Goal: Use online tool/utility: Utilize a website feature to perform a specific function

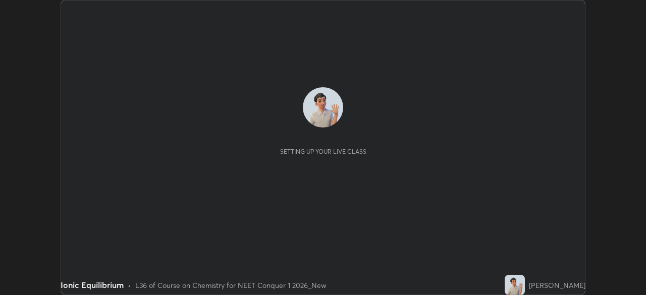
scroll to position [295, 646]
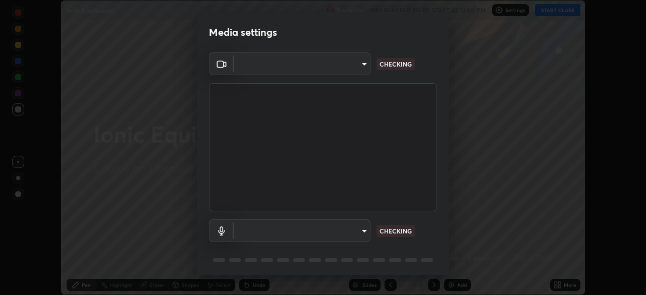
type input "27782adc23e2fb2e9a25af94410cad793eda472e13505a4e640454b7a0983fad"
type input "default"
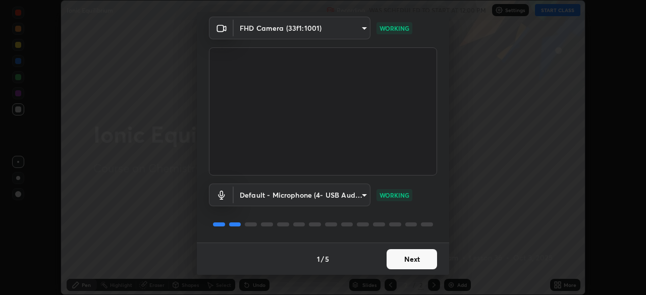
click at [427, 261] on button "Next" at bounding box center [412, 259] width 50 height 20
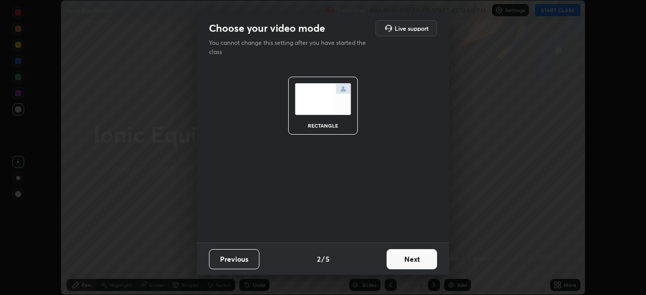
scroll to position [0, 0]
click at [426, 259] on button "Next" at bounding box center [412, 259] width 50 height 20
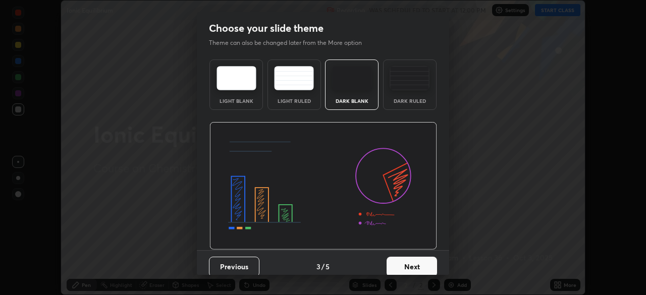
click at [425, 260] on button "Next" at bounding box center [412, 267] width 50 height 20
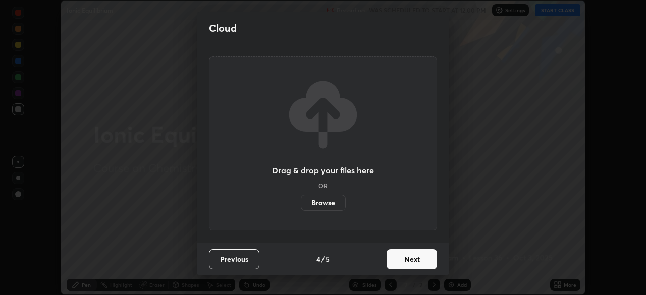
click at [424, 261] on button "Next" at bounding box center [412, 259] width 50 height 20
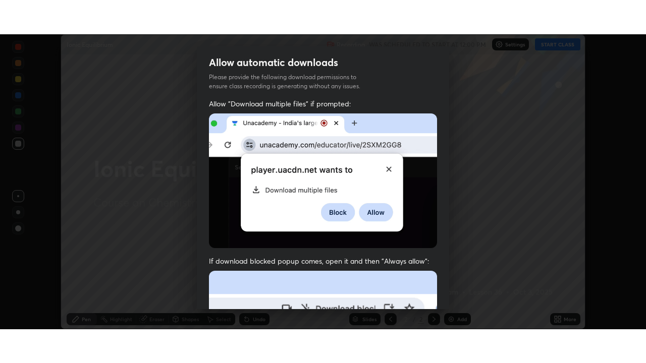
scroll to position [242, 0]
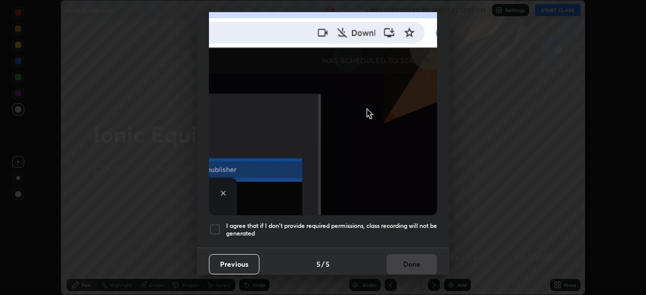
click at [417, 222] on h5 "I agree that if I don't provide required permissions, class recording will not …" at bounding box center [331, 230] width 211 height 16
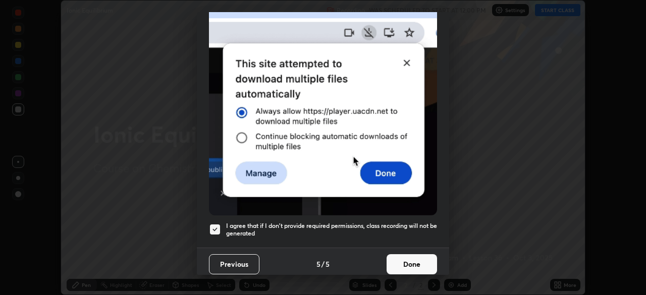
click at [415, 259] on button "Done" at bounding box center [412, 264] width 50 height 20
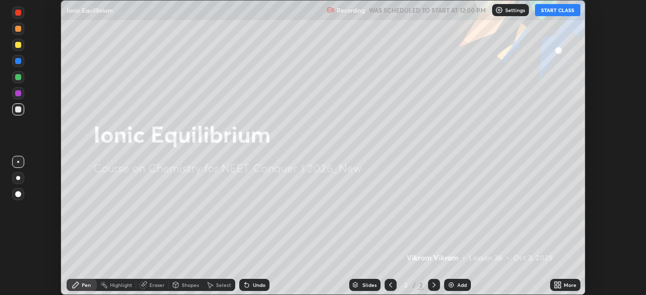
click at [554, 13] on button "START CLASS" at bounding box center [557, 10] width 45 height 12
click at [466, 283] on div "Add" at bounding box center [457, 285] width 27 height 12
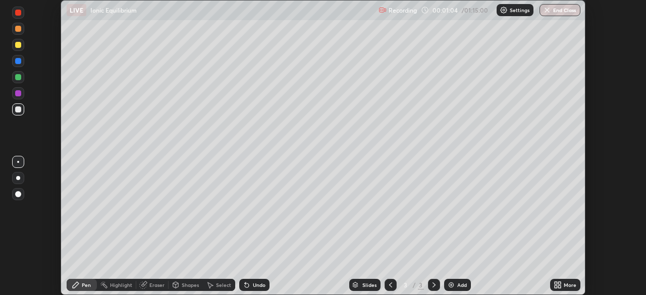
click at [248, 285] on icon at bounding box center [247, 285] width 8 height 8
click at [251, 284] on div "Undo" at bounding box center [254, 285] width 30 height 12
click at [220, 285] on div "Select" at bounding box center [223, 285] width 15 height 5
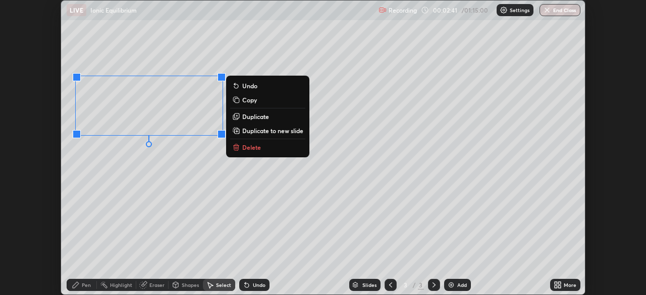
click at [252, 102] on p "Copy" at bounding box center [249, 100] width 15 height 8
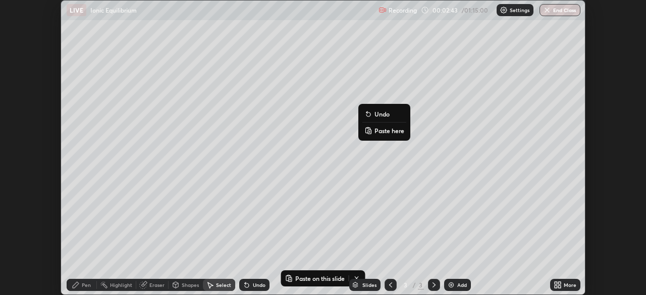
click at [385, 132] on p "Paste here" at bounding box center [389, 131] width 30 height 8
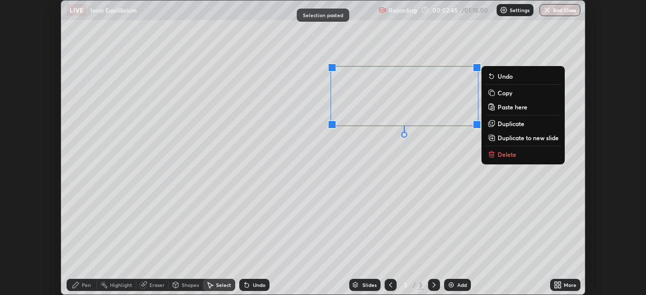
click at [377, 155] on div "0 ° Undo Copy Paste here Duplicate Duplicate to new slide Delete" at bounding box center [323, 148] width 524 height 294
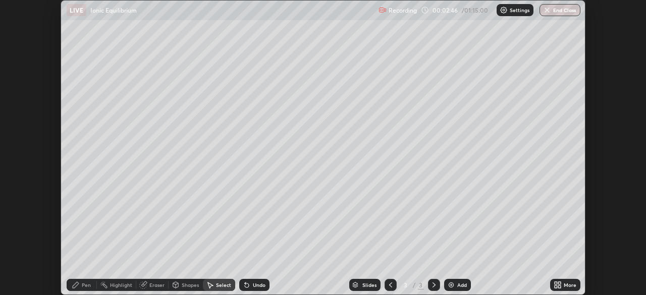
click at [89, 286] on div "Pen" at bounding box center [86, 285] width 9 height 5
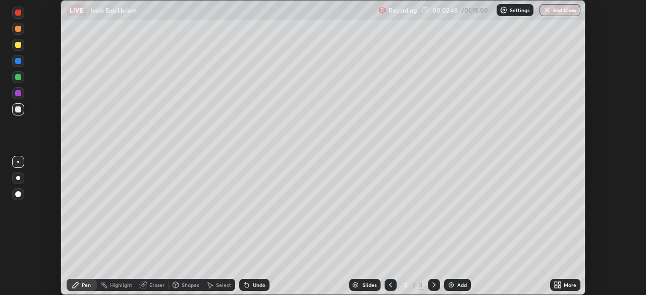
click at [20, 95] on div at bounding box center [18, 93] width 6 height 6
click at [18, 112] on div at bounding box center [18, 109] width 6 height 6
click at [447, 285] on img at bounding box center [451, 285] width 8 height 8
click at [261, 286] on div "Undo" at bounding box center [259, 285] width 13 height 5
click at [18, 49] on div at bounding box center [18, 45] width 12 height 12
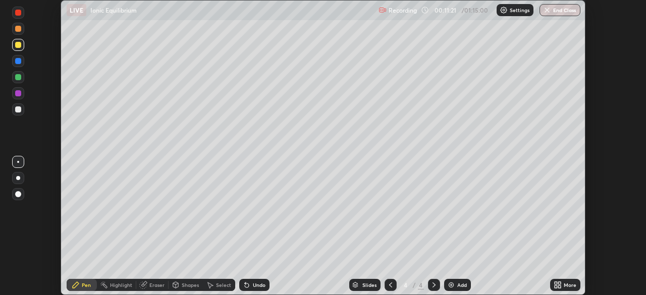
click at [20, 64] on div at bounding box center [18, 61] width 12 height 12
click at [154, 285] on div "Eraser" at bounding box center [156, 285] width 15 height 5
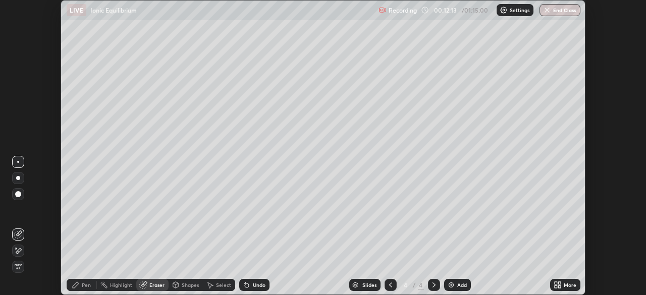
click at [21, 248] on icon at bounding box center [18, 251] width 8 height 9
click at [86, 285] on div "Pen" at bounding box center [86, 285] width 9 height 5
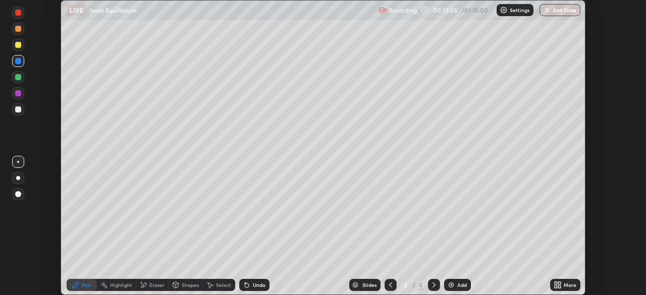
click at [559, 285] on icon at bounding box center [558, 285] width 8 height 8
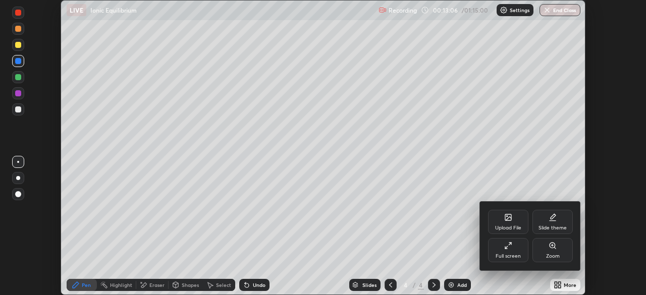
click at [518, 252] on div "Full screen" at bounding box center [508, 250] width 40 height 24
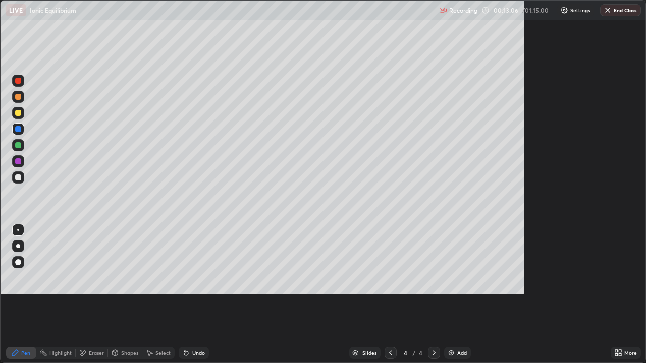
scroll to position [363, 646]
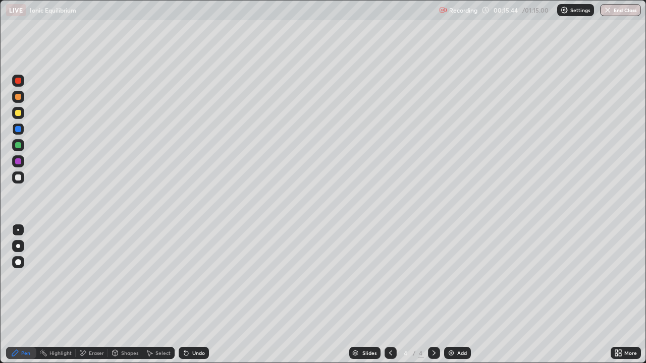
click at [201, 295] on div "Undo" at bounding box center [194, 353] width 30 height 12
click at [200, 295] on div "Undo" at bounding box center [194, 353] width 30 height 12
click at [96, 295] on div "Eraser" at bounding box center [96, 353] width 15 height 5
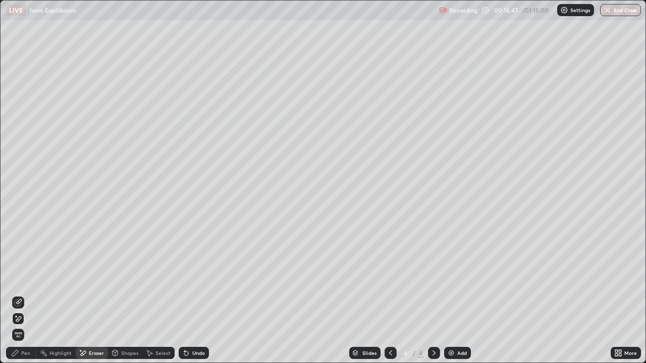
click at [197, 295] on div "Undo" at bounding box center [198, 353] width 13 height 5
click at [20, 295] on icon at bounding box center [18, 303] width 8 height 8
click at [26, 295] on div "Pen" at bounding box center [25, 353] width 9 height 5
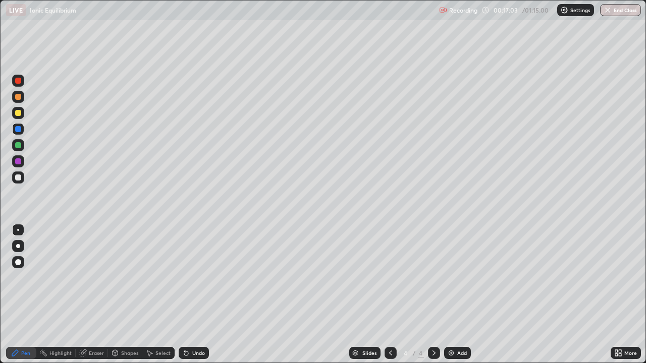
click at [94, 295] on div "Eraser" at bounding box center [96, 353] width 15 height 5
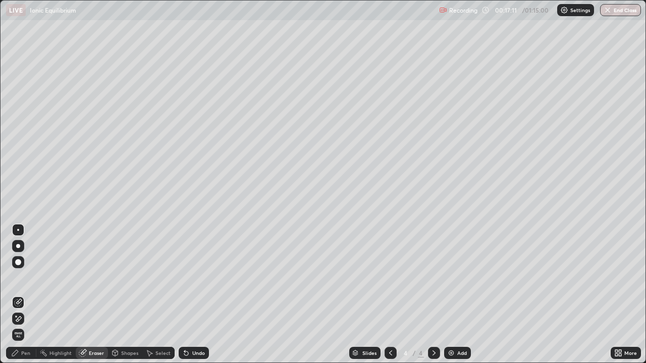
click at [20, 295] on div "Pen" at bounding box center [21, 353] width 30 height 12
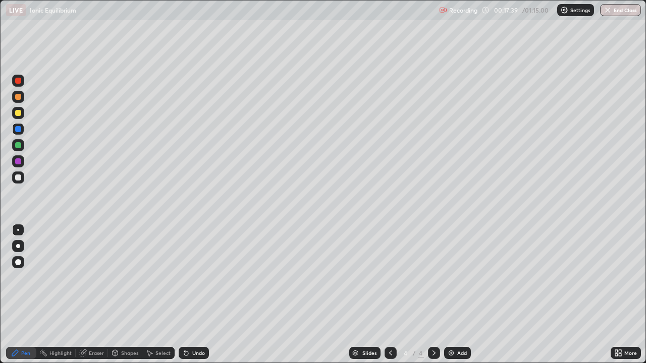
click at [18, 162] on div at bounding box center [18, 161] width 6 height 6
click at [453, 295] on img at bounding box center [451, 353] width 8 height 8
click at [16, 177] on div at bounding box center [18, 178] width 6 height 6
click at [19, 116] on div at bounding box center [18, 113] width 6 height 6
click at [18, 130] on div at bounding box center [18, 129] width 6 height 6
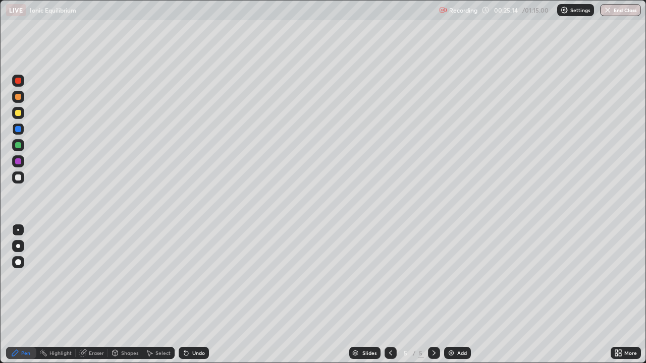
click at [453, 295] on img at bounding box center [451, 353] width 8 height 8
click at [16, 98] on div at bounding box center [18, 97] width 6 height 6
click at [19, 176] on div at bounding box center [18, 178] width 6 height 6
click at [184, 295] on icon at bounding box center [184, 351] width 1 height 1
click at [189, 295] on div "Undo" at bounding box center [194, 353] width 30 height 12
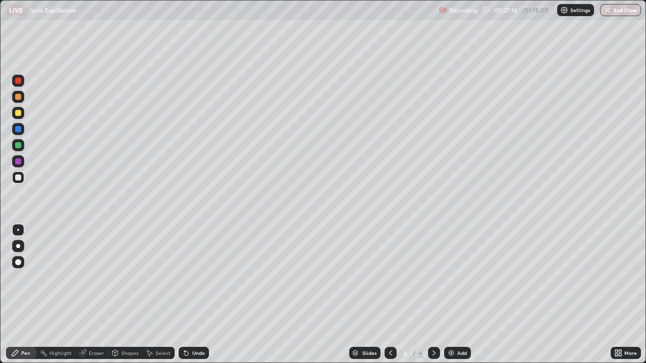
click at [192, 295] on div "Undo" at bounding box center [198, 353] width 13 height 5
click at [16, 162] on div at bounding box center [18, 161] width 6 height 6
click at [458, 295] on div "Add" at bounding box center [462, 353] width 10 height 5
click at [16, 115] on div at bounding box center [18, 113] width 6 height 6
click at [19, 145] on div at bounding box center [18, 145] width 6 height 6
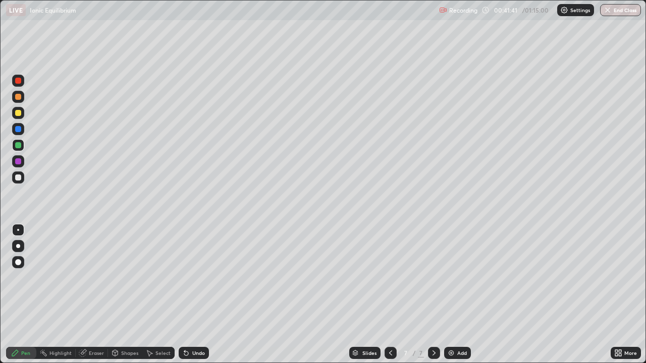
click at [18, 180] on div at bounding box center [18, 178] width 6 height 6
click at [93, 295] on div "Eraser" at bounding box center [96, 353] width 15 height 5
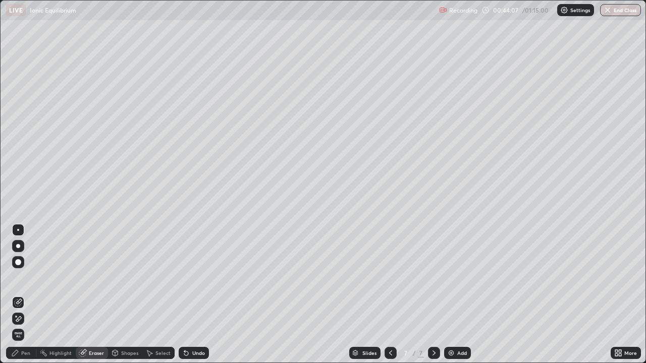
click at [28, 295] on div "Pen" at bounding box center [25, 353] width 9 height 5
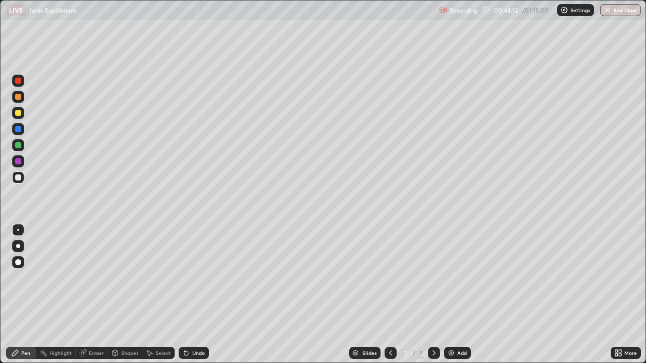
click at [91, 295] on div "Eraser" at bounding box center [92, 353] width 32 height 12
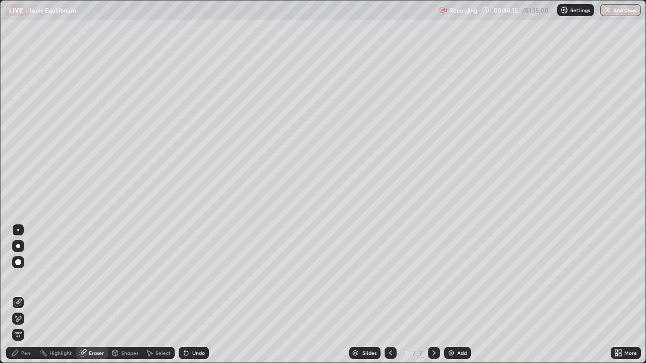
click at [27, 295] on div "Pen" at bounding box center [25, 353] width 9 height 5
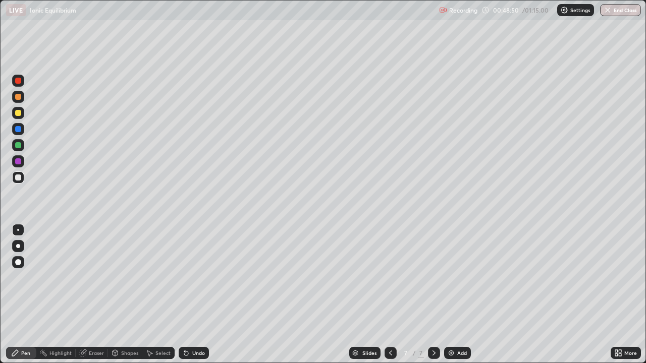
click at [451, 295] on img at bounding box center [451, 353] width 8 height 8
click at [17, 99] on div at bounding box center [18, 97] width 6 height 6
click at [18, 180] on div at bounding box center [18, 178] width 6 height 6
click at [201, 295] on div "Undo" at bounding box center [198, 353] width 13 height 5
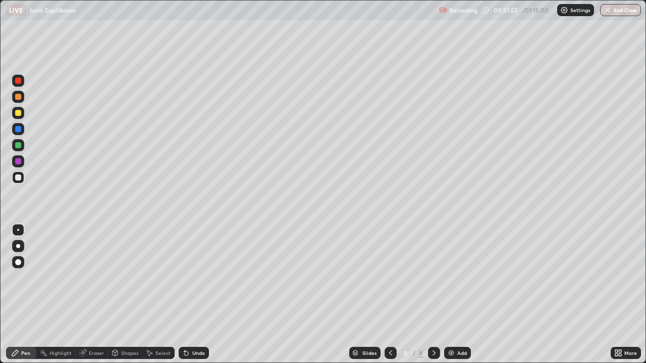
click at [203, 295] on div "Undo" at bounding box center [198, 353] width 13 height 5
click at [204, 295] on div "Undo" at bounding box center [194, 353] width 30 height 12
click at [207, 295] on div "Undo" at bounding box center [194, 353] width 30 height 12
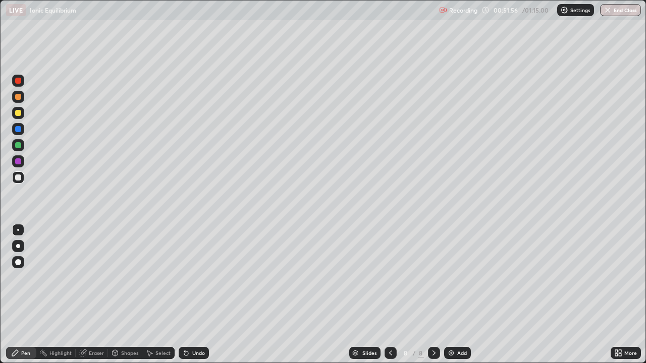
click at [207, 295] on div "Undo" at bounding box center [194, 353] width 30 height 12
click at [204, 295] on div "Undo" at bounding box center [194, 353] width 30 height 12
click at [205, 295] on div "Undo" at bounding box center [194, 353] width 30 height 12
click at [453, 295] on div "Add" at bounding box center [457, 353] width 27 height 12
click at [18, 115] on div at bounding box center [18, 113] width 6 height 6
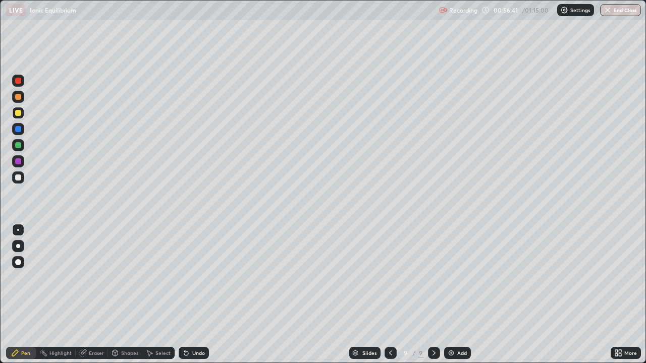
click at [17, 83] on div at bounding box center [18, 81] width 6 height 6
click at [17, 114] on div at bounding box center [18, 113] width 6 height 6
click at [90, 295] on div "Eraser" at bounding box center [92, 353] width 32 height 12
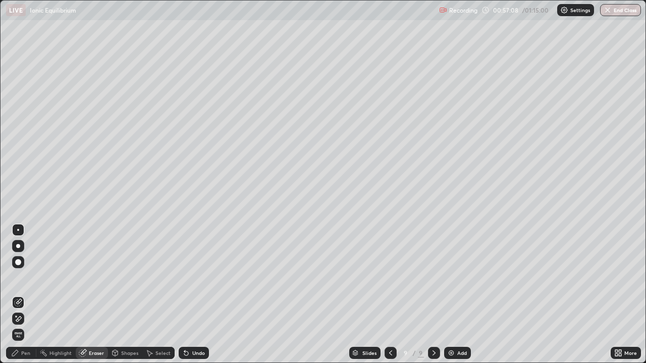
click at [21, 295] on div "Pen" at bounding box center [21, 353] width 30 height 12
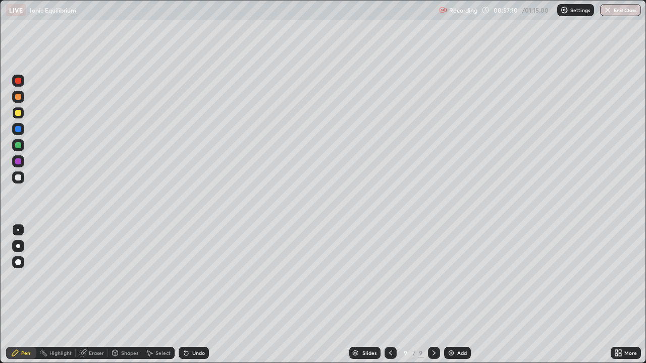
click at [20, 146] on div at bounding box center [18, 145] width 6 height 6
click at [192, 295] on div "Undo" at bounding box center [198, 353] width 13 height 5
click at [88, 295] on div "Eraser" at bounding box center [92, 353] width 32 height 12
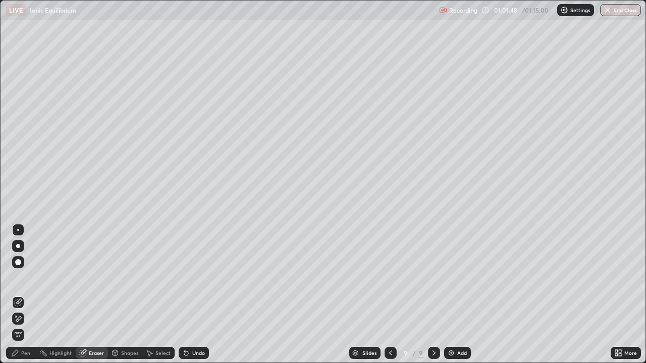
click at [28, 295] on div "Pen" at bounding box center [25, 353] width 9 height 5
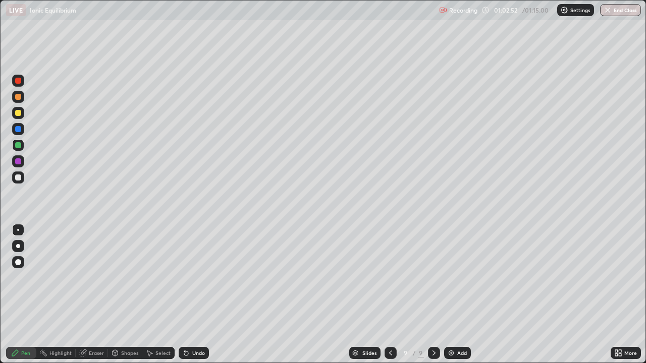
click at [453, 295] on img at bounding box center [451, 353] width 8 height 8
click at [192, 295] on div "Undo" at bounding box center [198, 353] width 13 height 5
click at [193, 295] on div "Undo" at bounding box center [198, 353] width 13 height 5
click at [20, 176] on div at bounding box center [18, 178] width 6 height 6
click at [19, 115] on div at bounding box center [18, 113] width 6 height 6
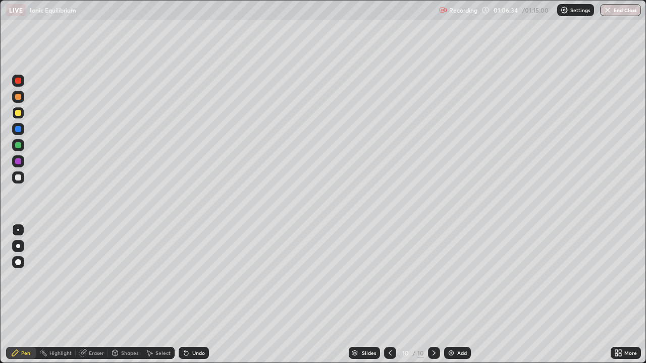
click at [192, 295] on div "Undo" at bounding box center [194, 353] width 30 height 12
click at [192, 295] on div "Undo" at bounding box center [198, 353] width 13 height 5
click at [17, 178] on div at bounding box center [18, 178] width 6 height 6
click at [190, 295] on div "Undo" at bounding box center [194, 353] width 30 height 12
click at [451, 295] on img at bounding box center [451, 353] width 8 height 8
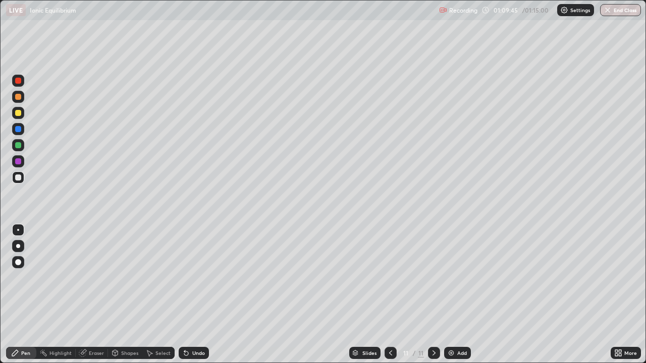
click at [192, 295] on div "Undo" at bounding box center [198, 353] width 13 height 5
click at [193, 295] on div "Undo" at bounding box center [198, 353] width 13 height 5
click at [194, 295] on div "Undo" at bounding box center [198, 353] width 13 height 5
click at [95, 295] on div "Eraser" at bounding box center [96, 353] width 15 height 5
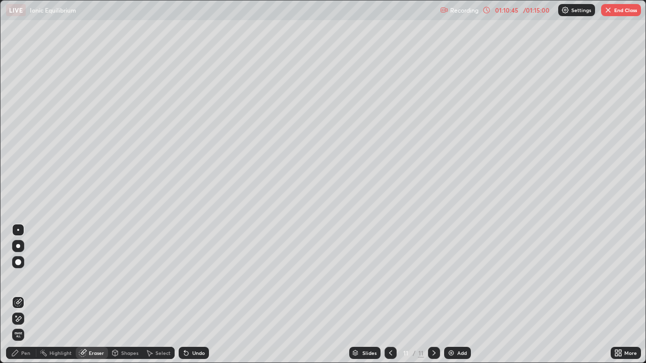
click at [24, 295] on div "Pen" at bounding box center [25, 353] width 9 height 5
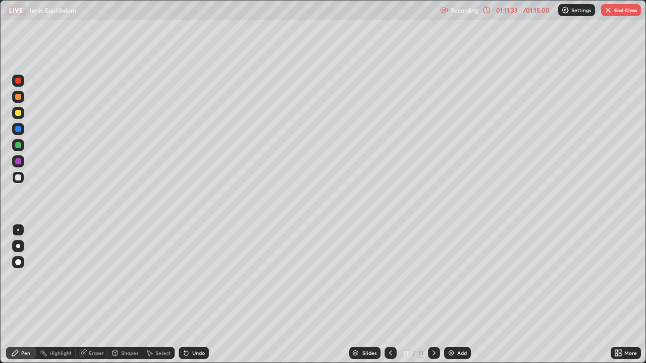
click at [19, 117] on div at bounding box center [18, 113] width 12 height 12
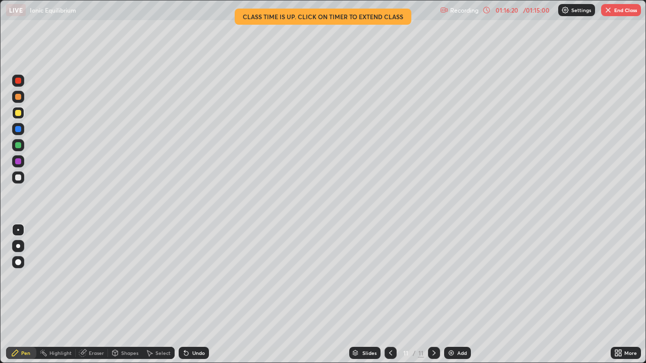
click at [389, 295] on icon at bounding box center [390, 353] width 3 height 5
click at [387, 295] on div at bounding box center [391, 353] width 12 height 12
click at [433, 295] on icon at bounding box center [434, 353] width 8 height 8
click at [432, 295] on icon at bounding box center [434, 353] width 8 height 8
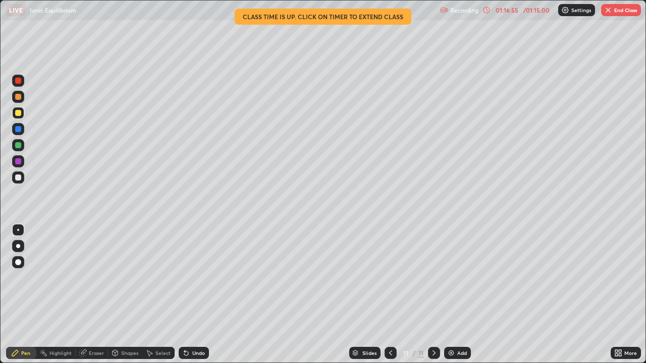
click at [452, 295] on div "Add" at bounding box center [457, 353] width 27 height 12
click at [18, 96] on div at bounding box center [18, 97] width 6 height 6
click at [607, 13] on img "button" at bounding box center [608, 10] width 8 height 8
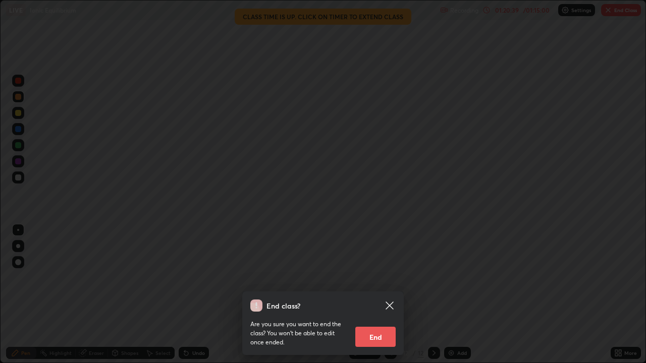
click at [377, 295] on button "End" at bounding box center [375, 337] width 40 height 20
